Goal: Find specific page/section: Find specific page/section

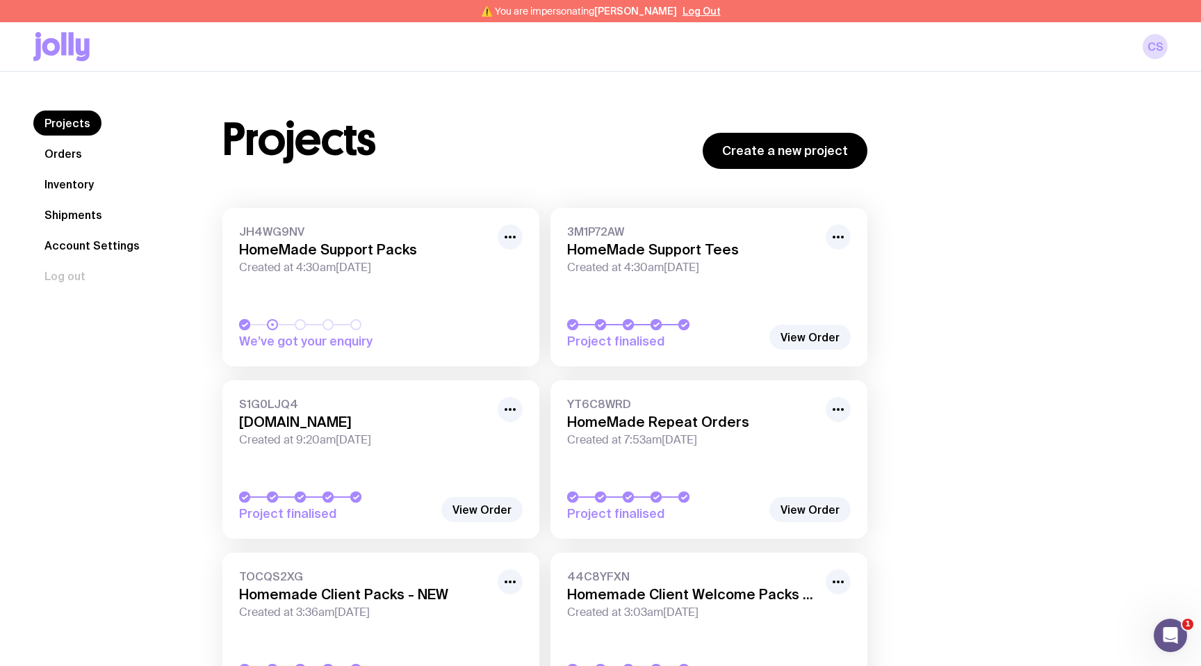
click at [70, 185] on link "Inventory" at bounding box center [69, 184] width 72 height 25
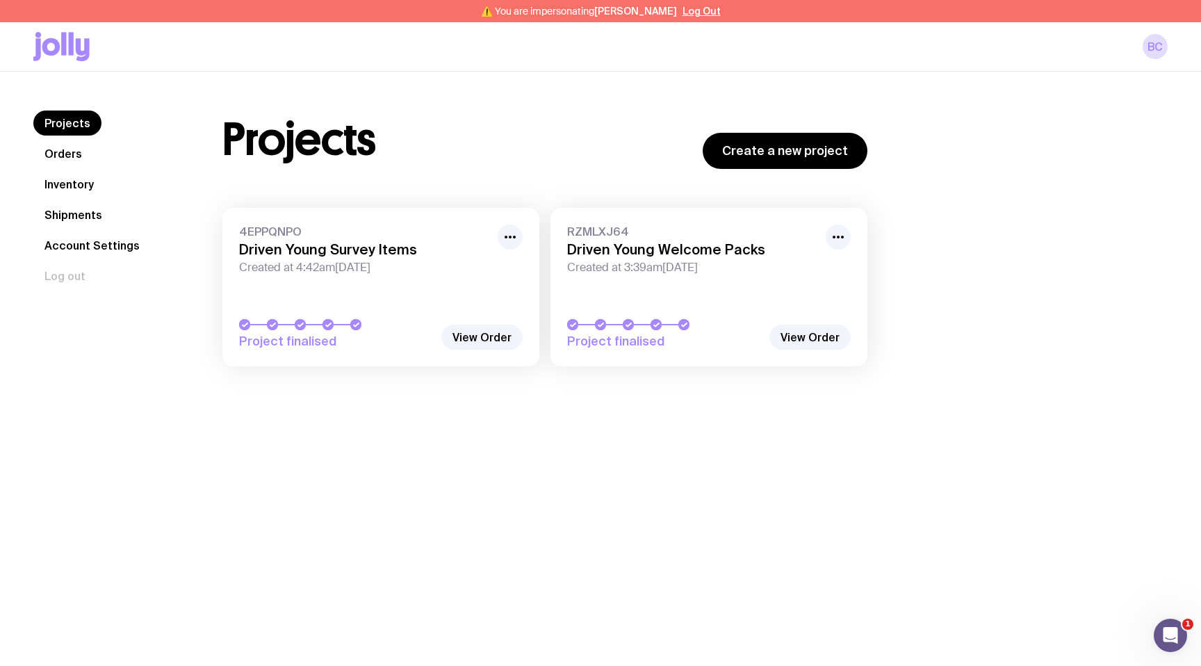
click at [82, 179] on link "Inventory" at bounding box center [69, 184] width 72 height 25
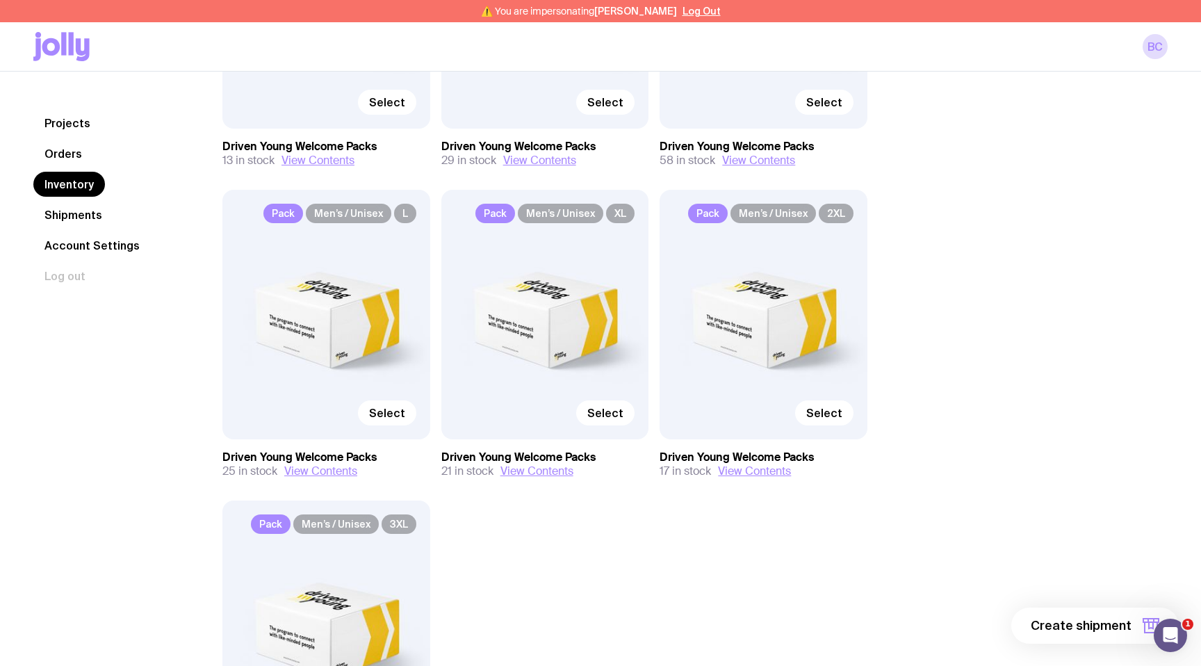
scroll to position [985, 0]
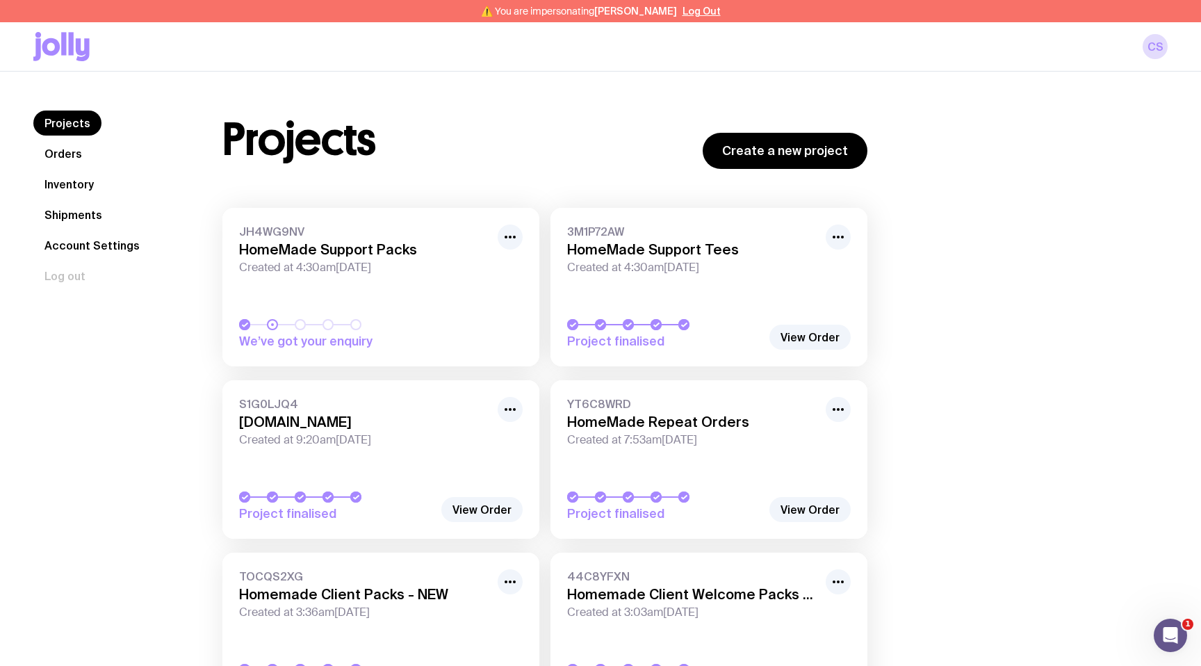
click at [76, 181] on link "Inventory" at bounding box center [69, 184] width 72 height 25
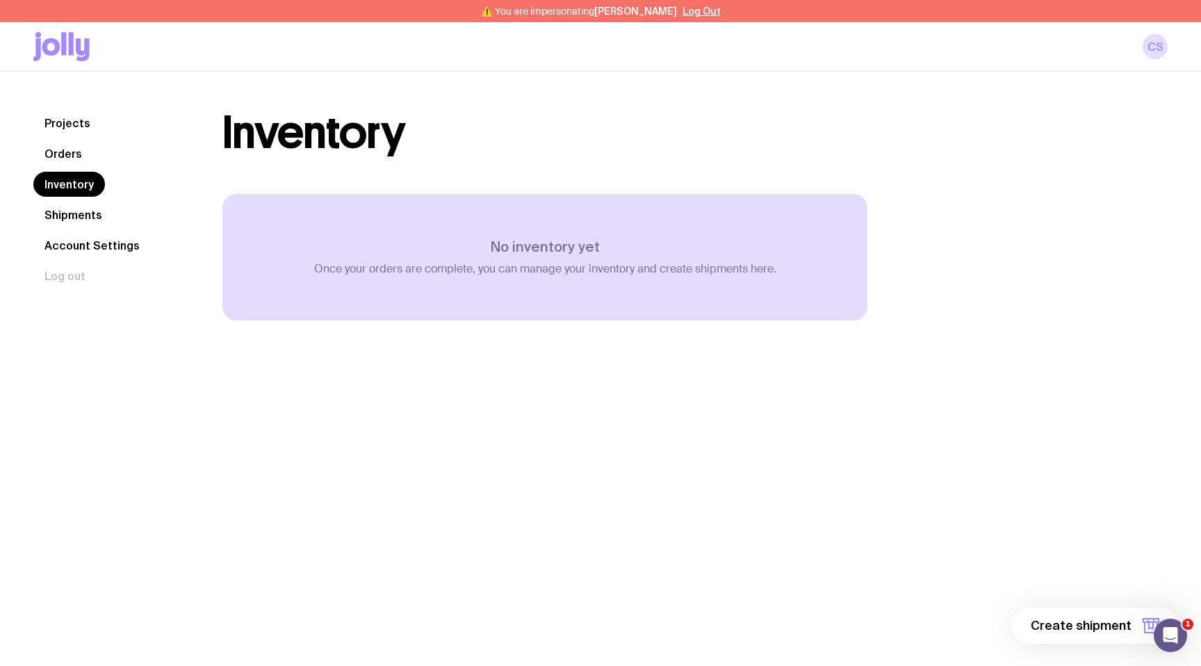
click at [68, 214] on link "Shipments" at bounding box center [73, 214] width 80 height 25
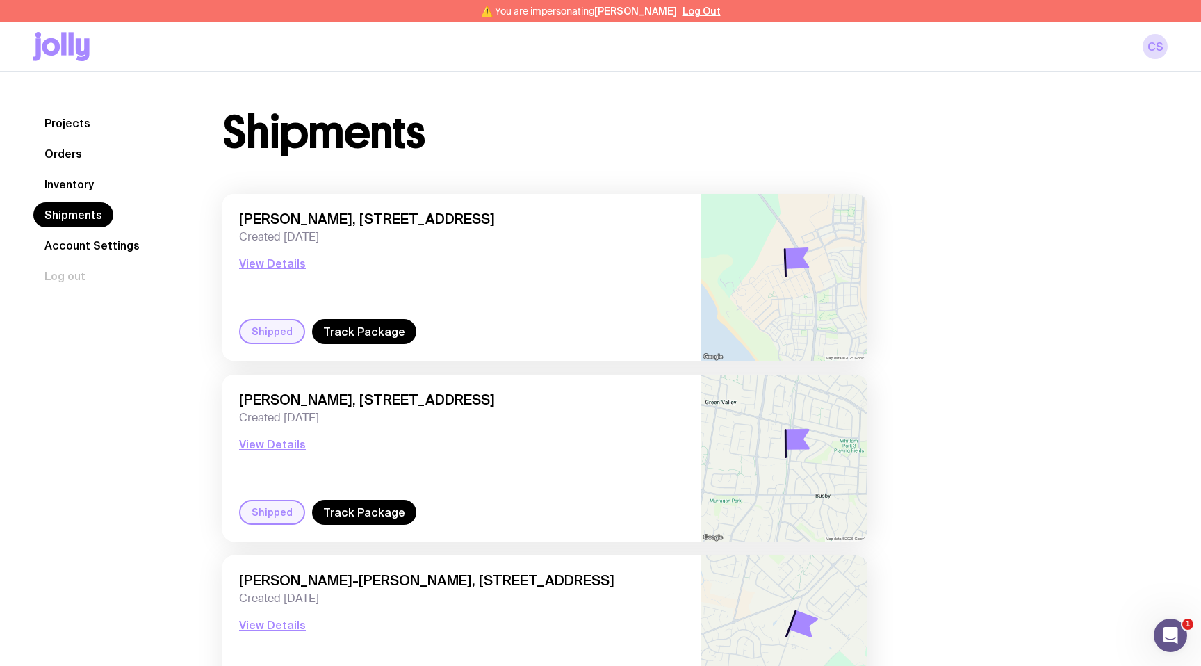
click at [76, 189] on link "Inventory" at bounding box center [69, 184] width 72 height 25
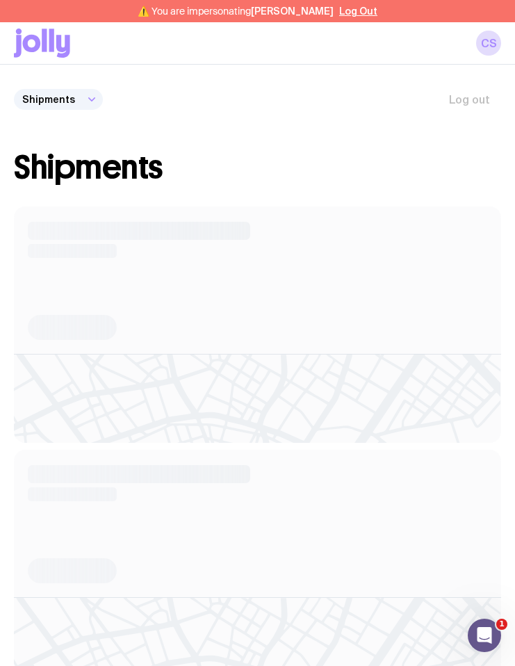
click at [256, 111] on div "Projects Orders Inventory Shipments Account Settings Log out" at bounding box center [257, 99] width 487 height 25
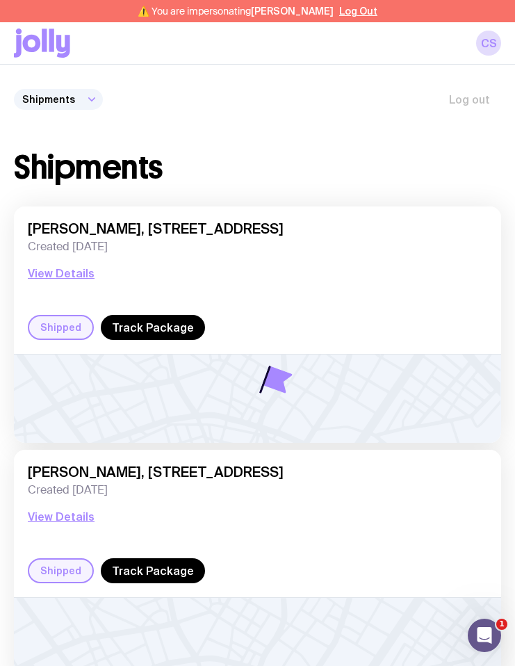
click at [97, 97] on icon at bounding box center [91, 99] width 11 height 11
click at [84, 97] on select "Projects Orders Inventory Shipments Account Settings" at bounding box center [58, 99] width 89 height 21
select select "/dashboard/inventory"
click at [14, 89] on select "Projects Orders Inventory Shipments Account Settings" at bounding box center [58, 99] width 89 height 21
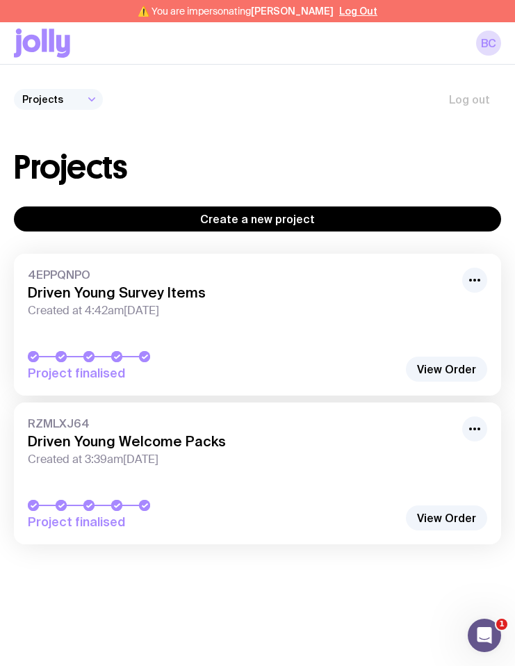
click at [80, 100] on select "Projects Orders Inventory Shipments Account Settings" at bounding box center [58, 99] width 89 height 21
select select "/dashboard/inventory"
click at [14, 89] on select "Projects Orders Inventory Shipments Account Settings" at bounding box center [58, 99] width 89 height 21
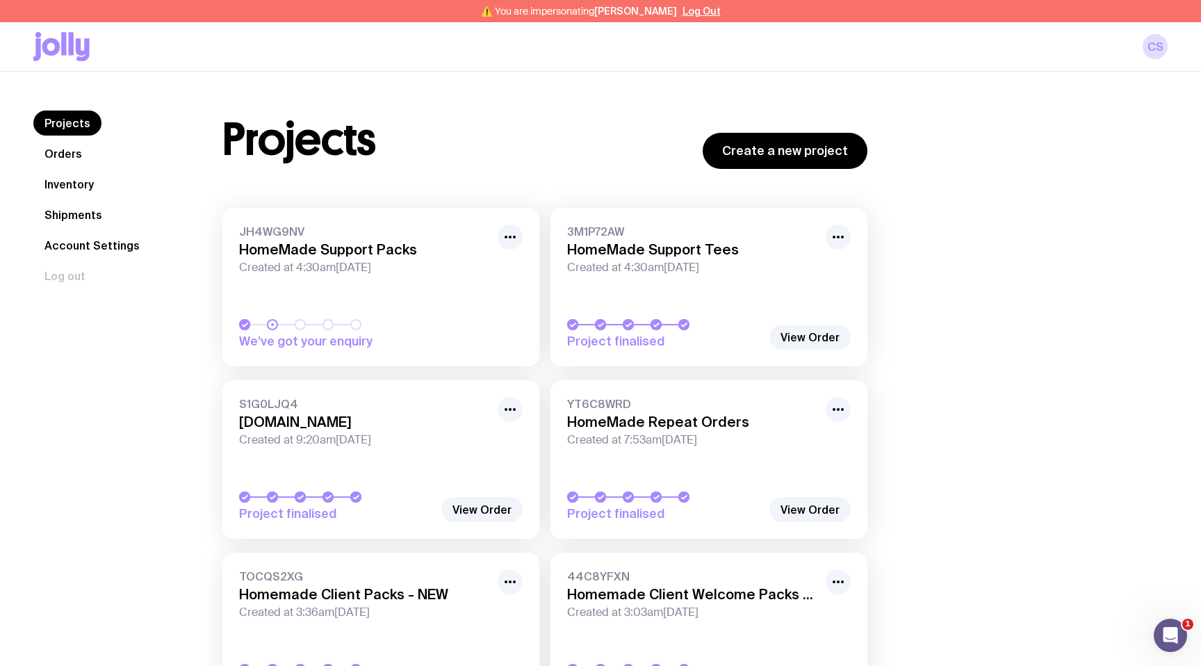
click at [1011, 108] on div "Projects Orders Inventory Shipments Account Settings Log out Projects Orders In…" at bounding box center [600, 418] width 1201 height 692
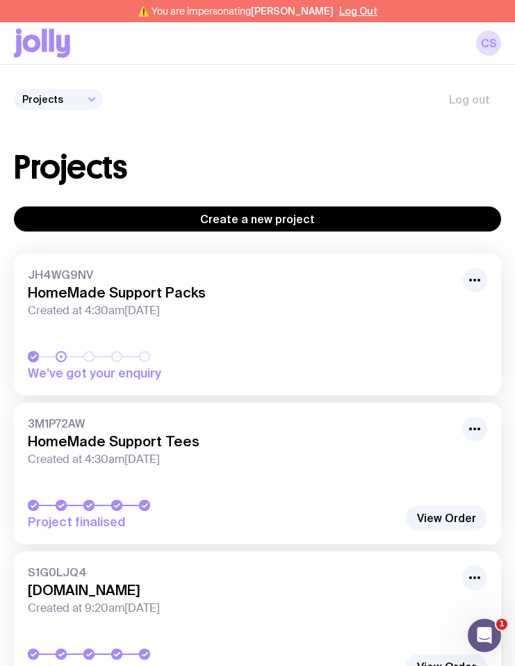
click at [90, 108] on div at bounding box center [91, 99] width 11 height 21
click at [83, 104] on select "Projects Orders Inventory Shipments Account Settings" at bounding box center [58, 99] width 89 height 21
click at [14, 89] on select "Projects Orders Inventory Shipments Account Settings" at bounding box center [58, 99] width 89 height 21
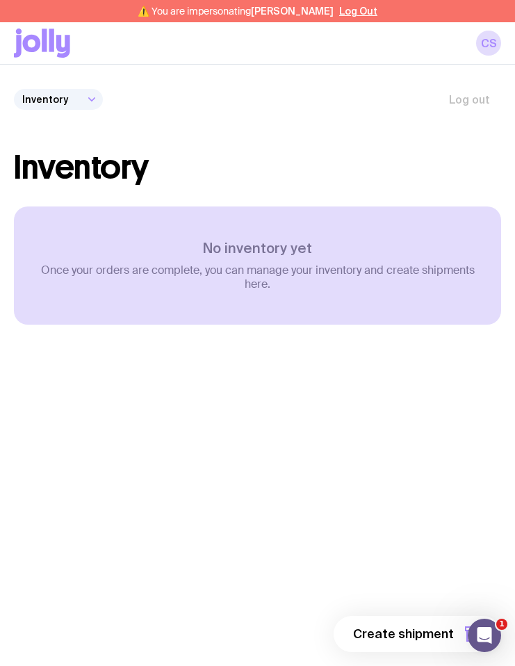
click at [90, 101] on icon at bounding box center [91, 99] width 11 height 11
click at [81, 95] on select "Projects Orders Inventory Shipments Account Settings" at bounding box center [58, 99] width 89 height 21
click at [14, 89] on select "Projects Orders Inventory Shipments Account Settings" at bounding box center [58, 99] width 89 height 21
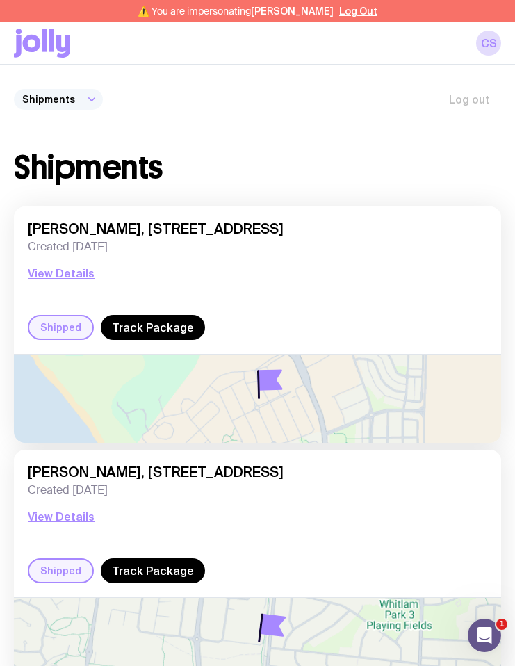
click at [72, 104] on select "Projects Orders Inventory Shipments Account Settings" at bounding box center [58, 99] width 89 height 21
select select "/dashboard/inventory"
click at [14, 89] on select "Projects Orders Inventory Shipments Account Settings" at bounding box center [58, 99] width 89 height 21
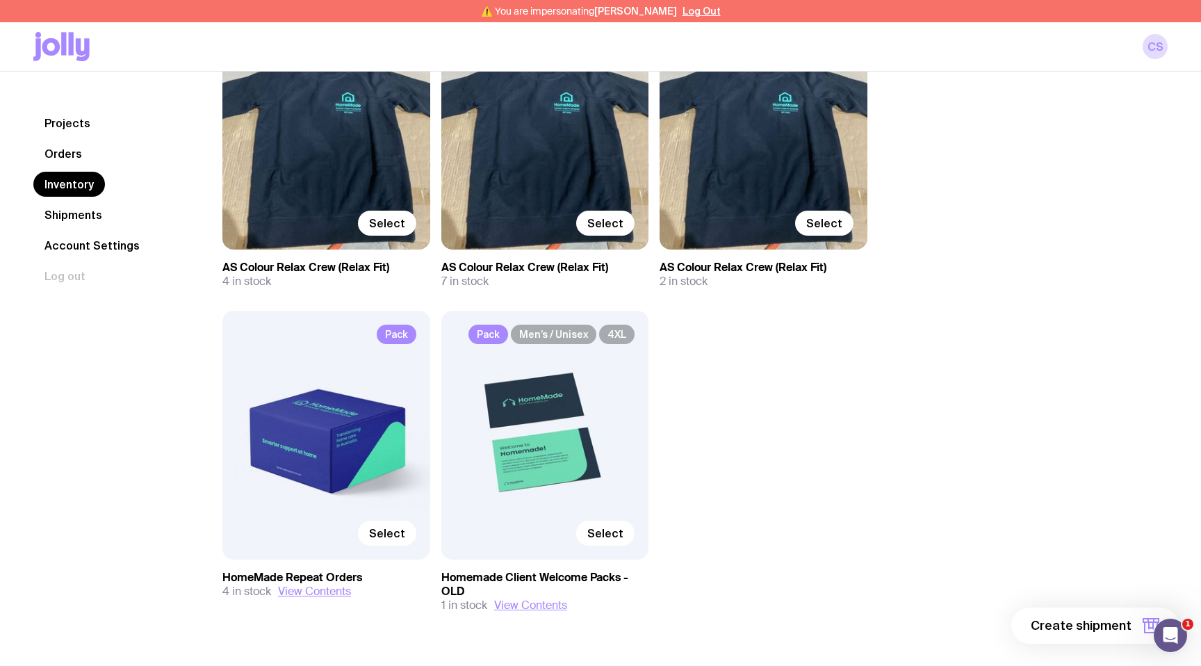
scroll to position [1213, 0]
